Goal: Book appointment/travel/reservation

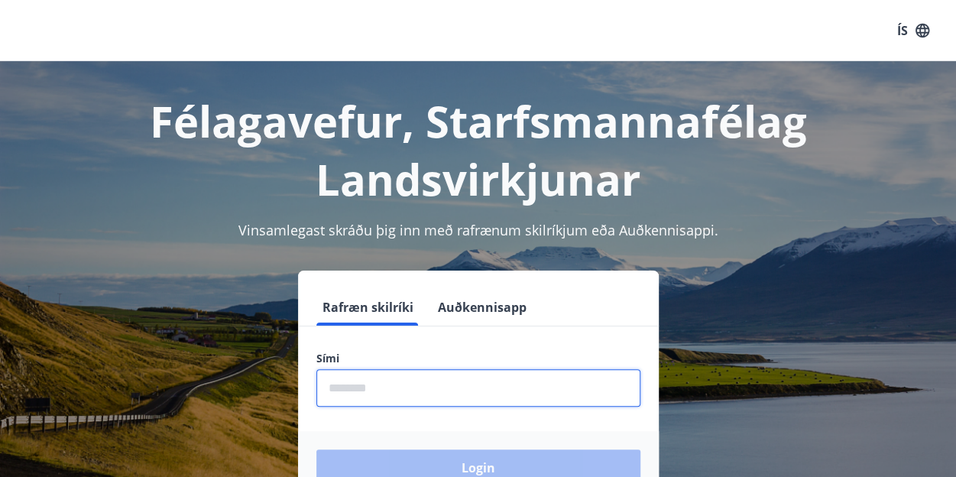
click at [403, 383] on input "phone" at bounding box center [478, 387] width 324 height 37
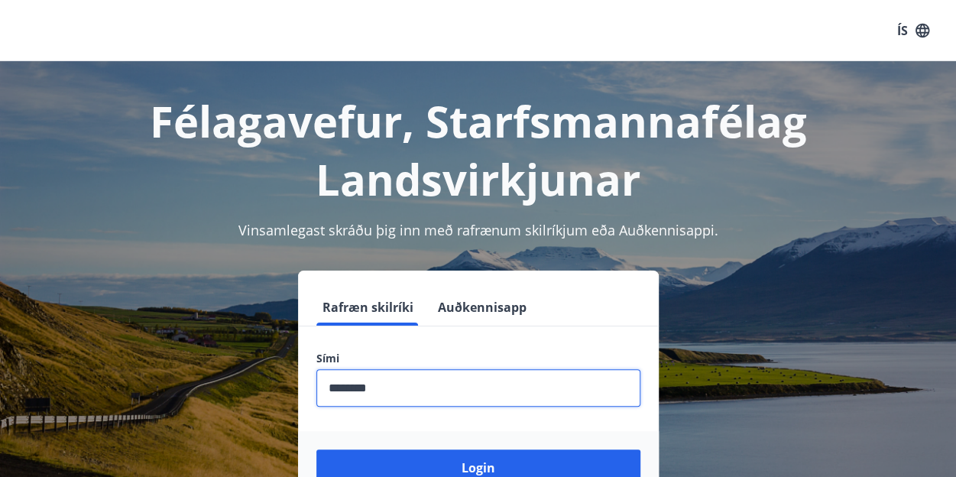
click at [316, 449] on button "Login" at bounding box center [478, 467] width 324 height 37
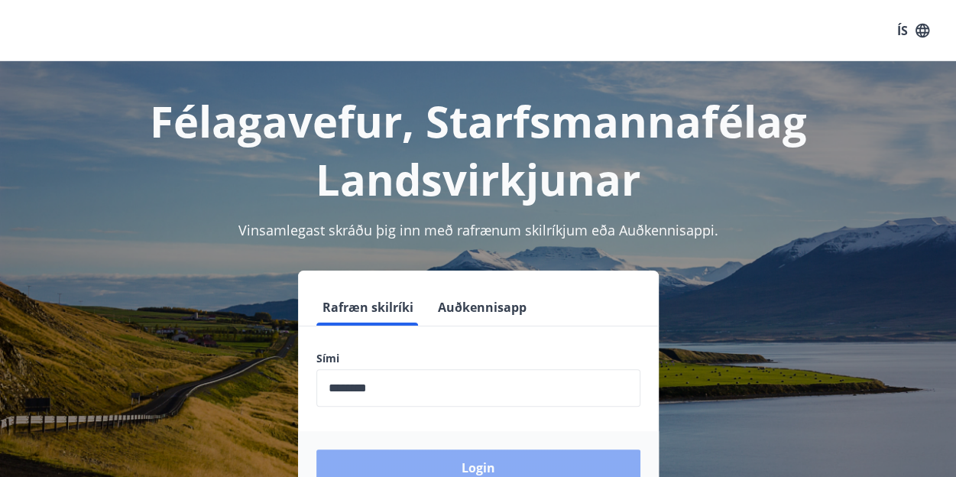
click at [458, 469] on button "Login" at bounding box center [478, 467] width 324 height 37
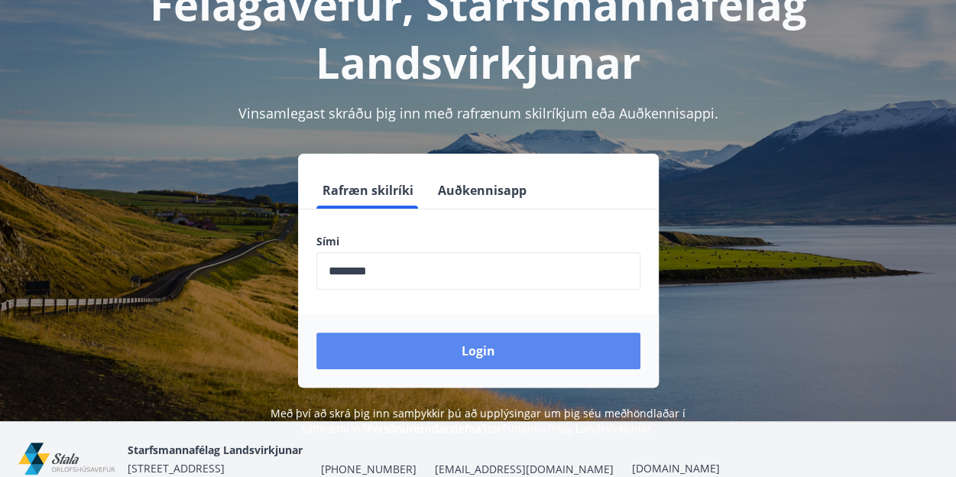
scroll to position [118, 0]
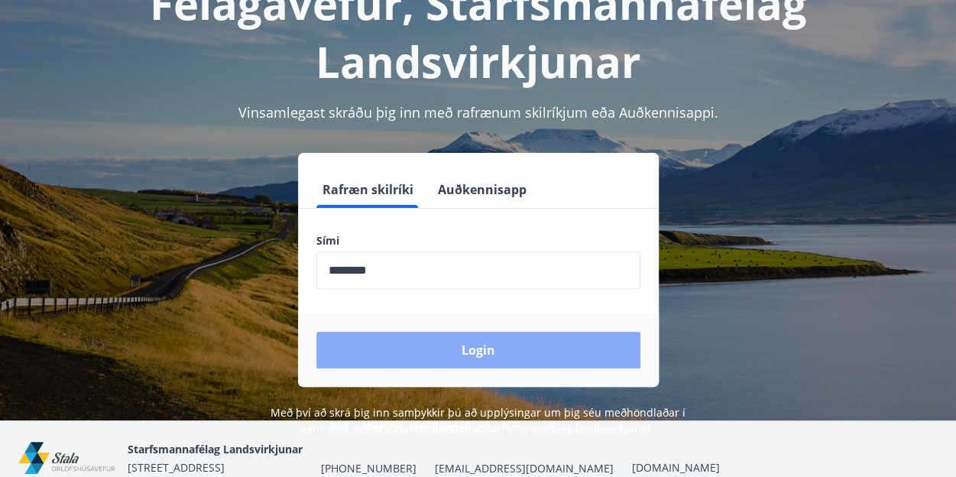
click at [465, 354] on button "Login" at bounding box center [478, 350] width 324 height 37
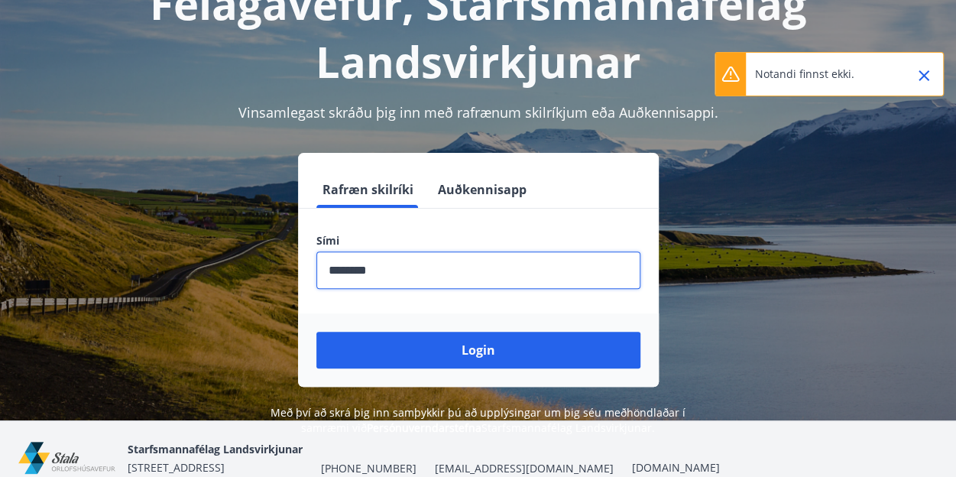
click at [404, 265] on input "phone" at bounding box center [478, 269] width 324 height 37
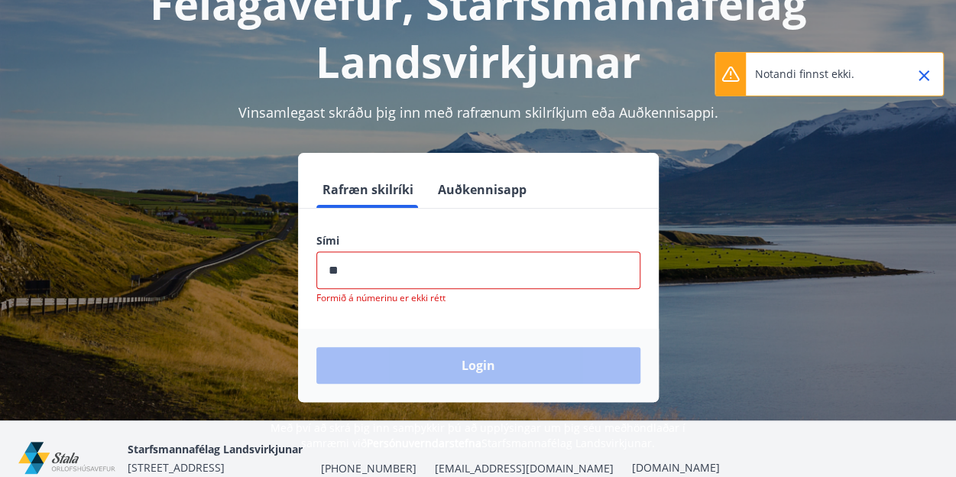
type input "*"
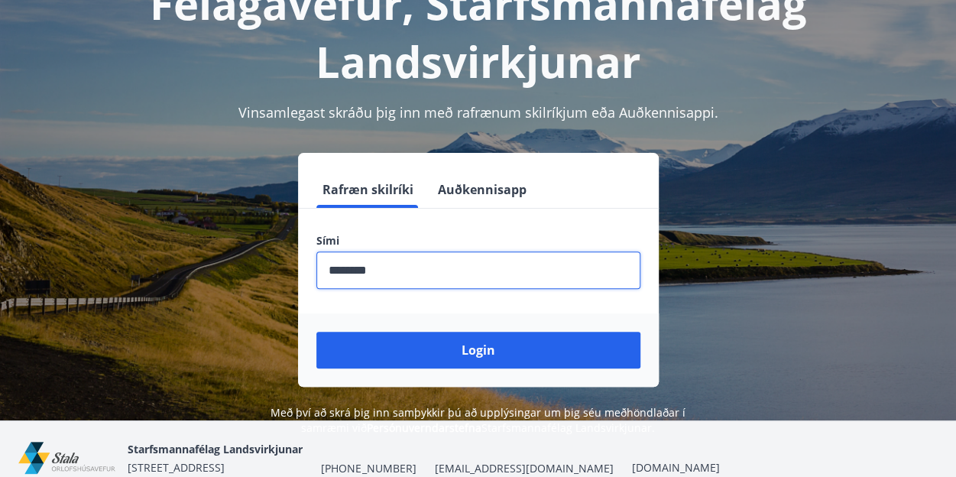
type input "********"
click at [316, 332] on button "Login" at bounding box center [478, 350] width 324 height 37
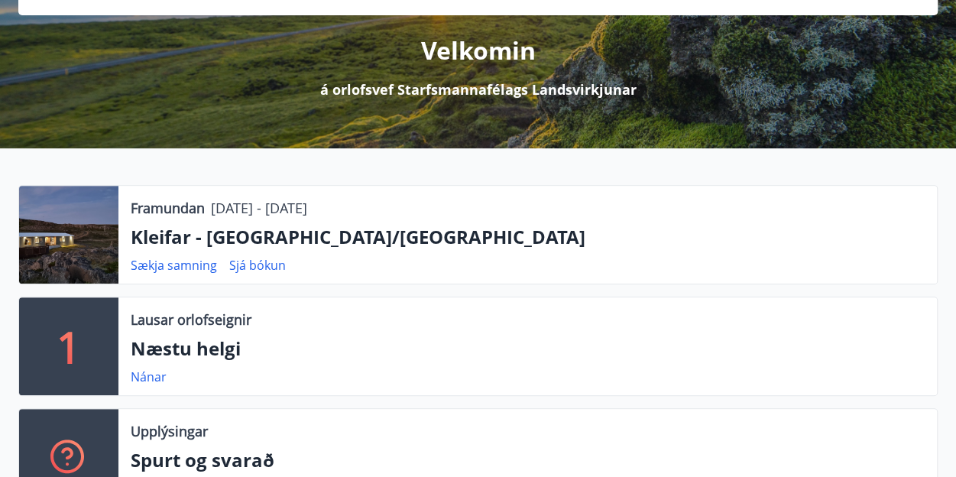
scroll to position [176, 0]
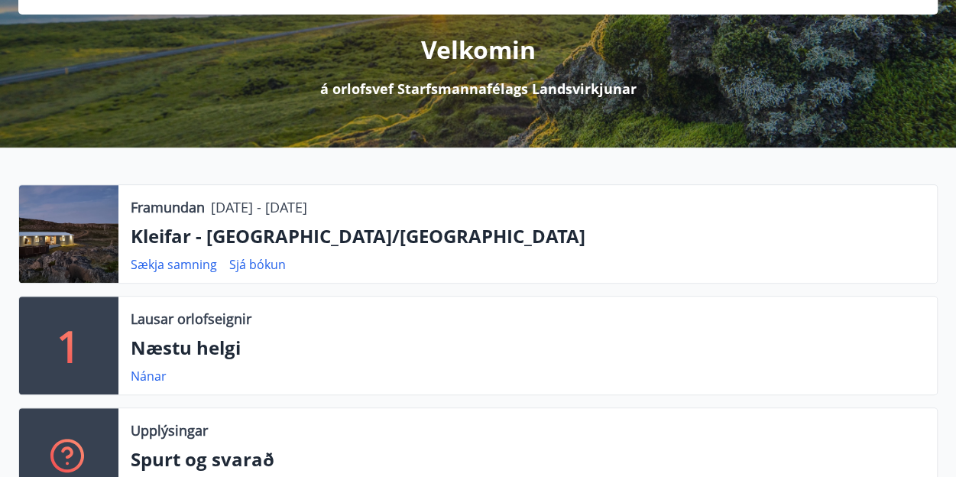
click at [198, 338] on p "Næstu helgi" at bounding box center [528, 348] width 794 height 26
click at [148, 382] on link "Nánar" at bounding box center [149, 376] width 36 height 17
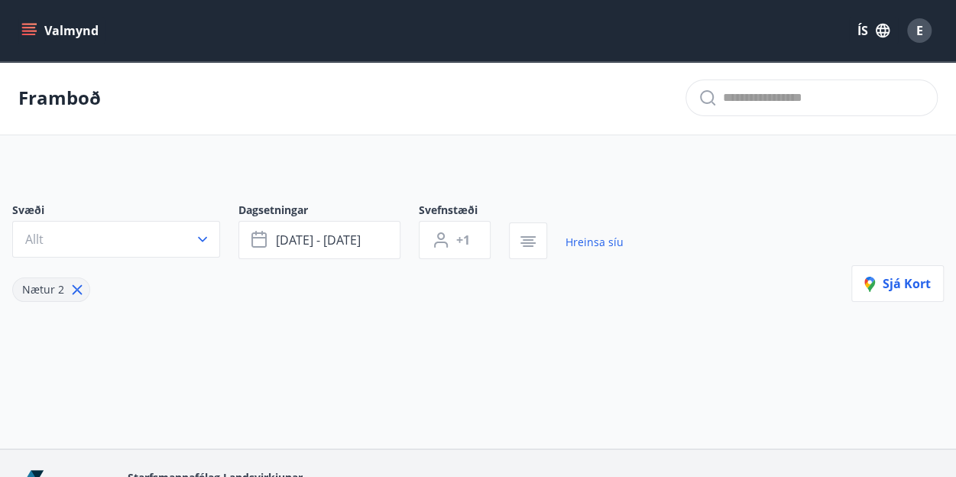
type input "*"
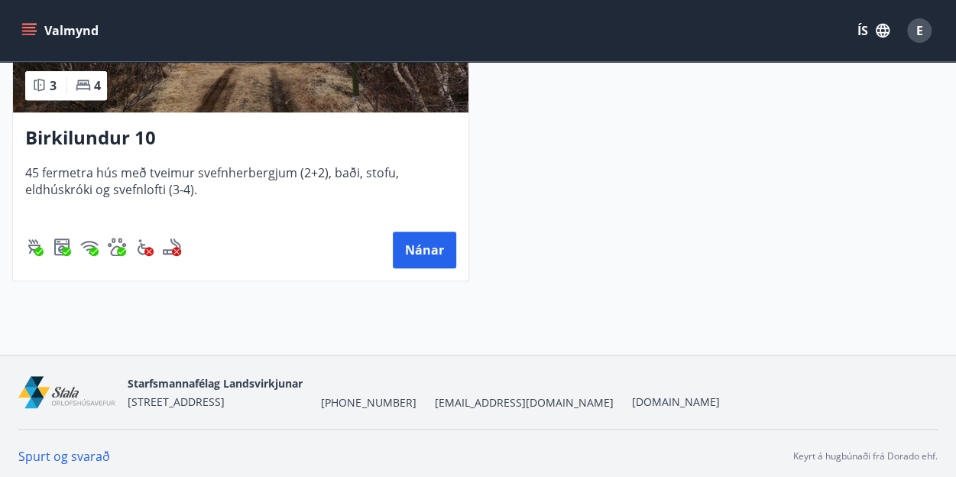
scroll to position [491, 0]
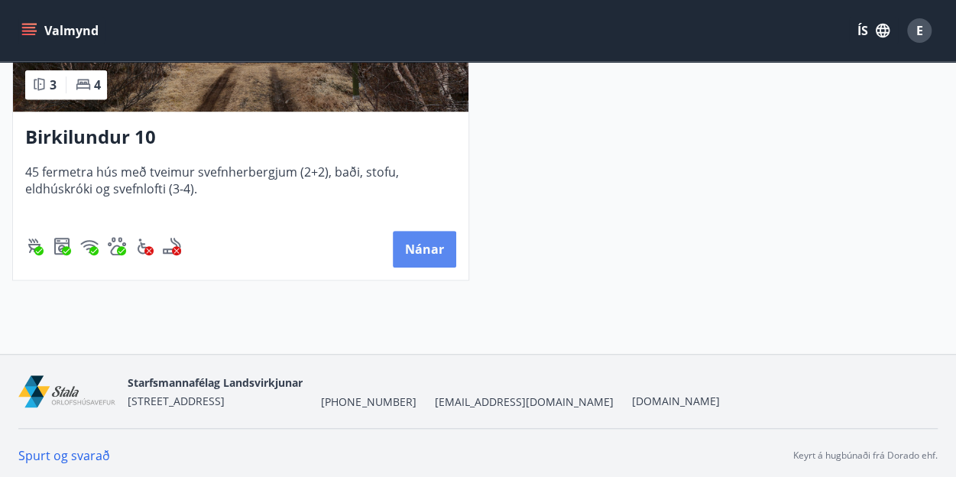
click at [428, 241] on button "Nánar" at bounding box center [424, 249] width 63 height 37
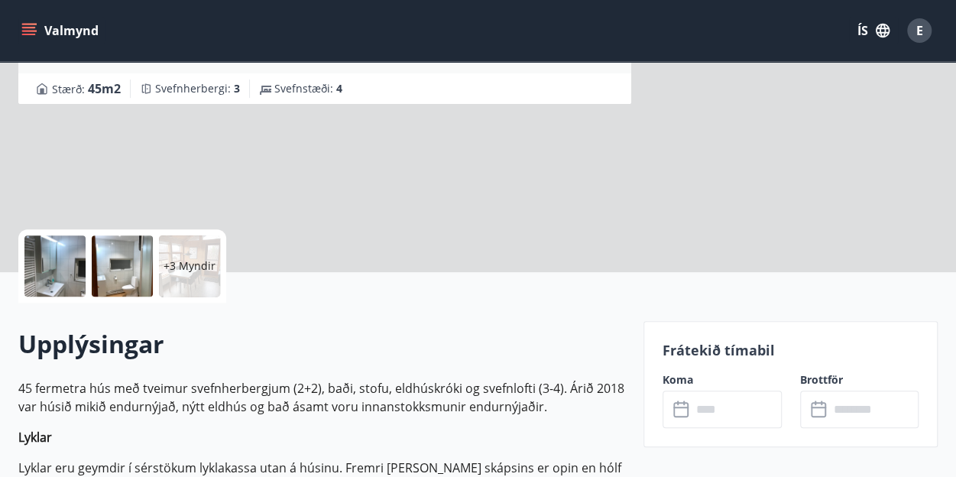
scroll to position [187, 0]
click at [701, 426] on input "text" at bounding box center [736, 408] width 90 height 37
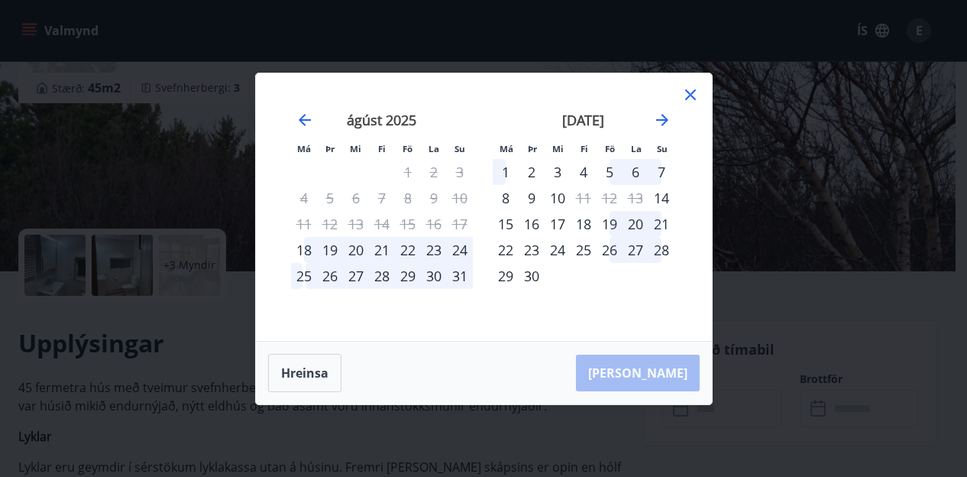
click at [689, 96] on icon at bounding box center [691, 95] width 18 height 18
